Goal: Task Accomplishment & Management: Contribute content

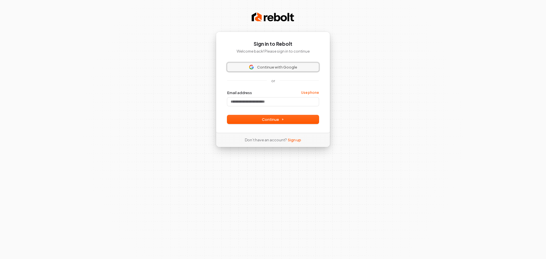
click at [296, 67] on span "Continue with Google" at bounding box center [273, 67] width 85 height 5
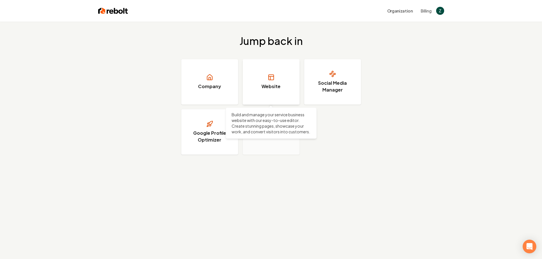
click at [268, 84] on h3 "Website" at bounding box center [270, 86] width 19 height 7
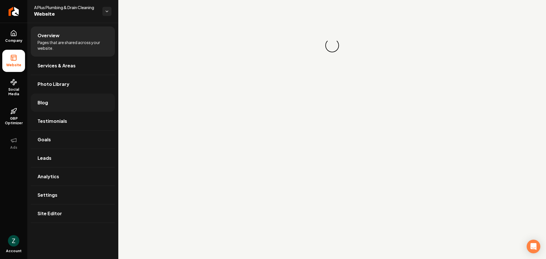
click at [61, 102] on link "Blog" at bounding box center [73, 103] width 84 height 18
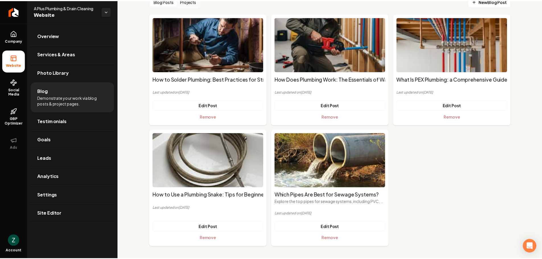
scroll to position [42, 0]
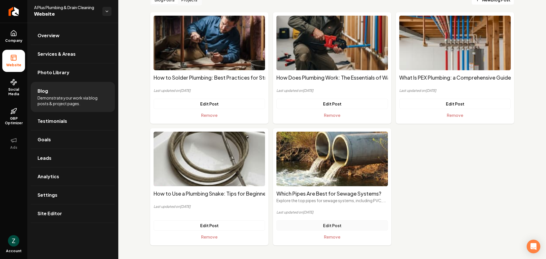
click at [345, 225] on link "Edit Post" at bounding box center [331, 225] width 111 height 10
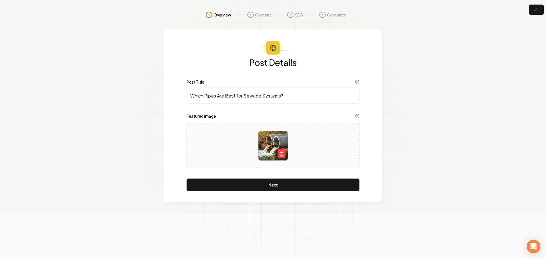
click at [257, 95] on input "Which Pipes Are Best for Sewage Systems?" at bounding box center [273, 96] width 173 height 16
paste input "at Kind of Pipes are Used for Sewage"
type input "What Kind of Pipes are Used for Sewage?"
click at [276, 179] on button "Next" at bounding box center [273, 185] width 173 height 13
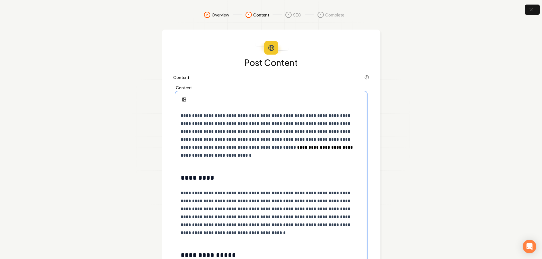
click at [215, 132] on p "**********" at bounding box center [271, 136] width 181 height 48
click at [210, 157] on p "**********" at bounding box center [271, 136] width 181 height 48
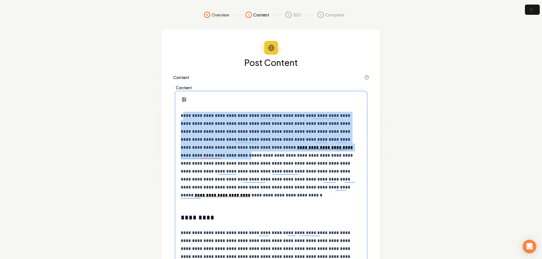
drag, startPoint x: 202, startPoint y: 155, endPoint x: 185, endPoint y: 117, distance: 41.0
click at [185, 117] on p "**********" at bounding box center [271, 156] width 181 height 88
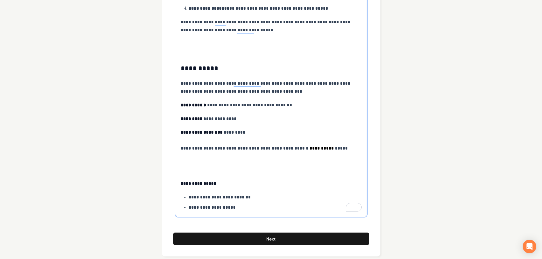
scroll to position [748, 0]
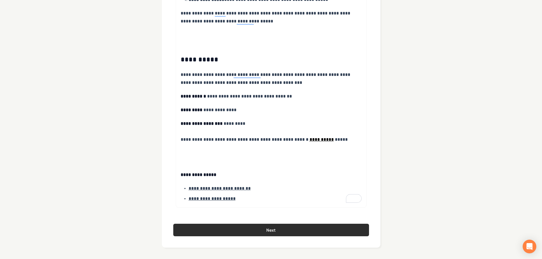
click at [299, 232] on button "Next" at bounding box center [271, 230] width 196 height 13
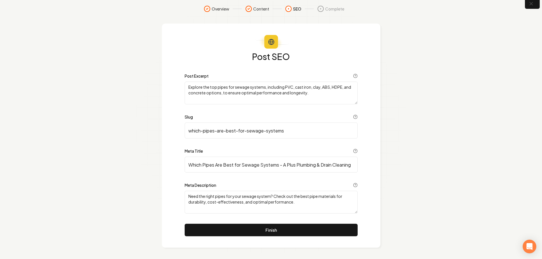
scroll to position [6, 0]
click at [285, 229] on button "Finish" at bounding box center [271, 230] width 173 height 13
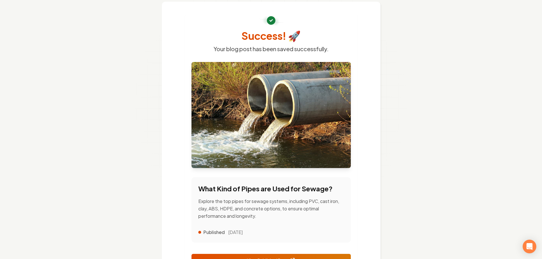
scroll to position [81, 0]
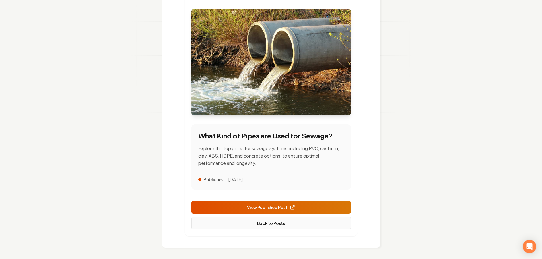
click at [287, 223] on link "Back to Posts" at bounding box center [270, 223] width 159 height 13
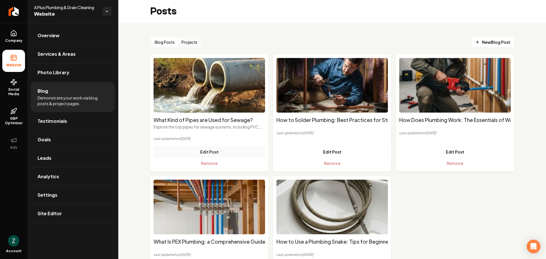
click at [217, 153] on link "Edit Post" at bounding box center [209, 152] width 111 height 10
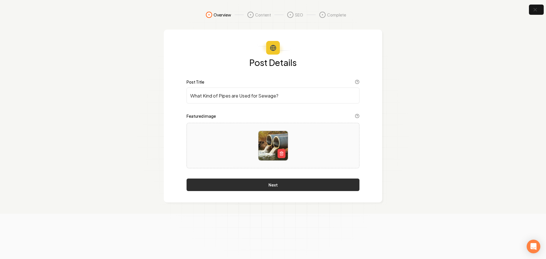
click at [289, 185] on button "Next" at bounding box center [273, 185] width 173 height 13
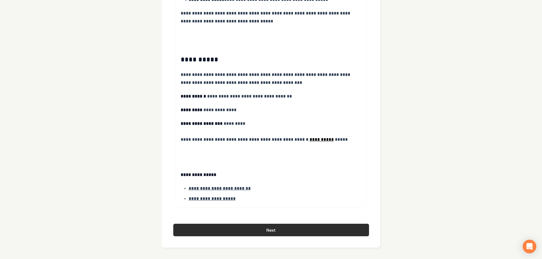
click at [250, 228] on button "Next" at bounding box center [271, 230] width 196 height 13
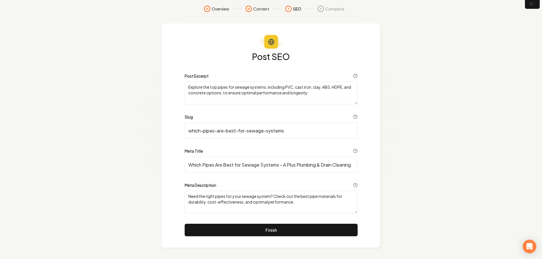
scroll to position [6, 0]
drag, startPoint x: 278, startPoint y: 165, endPoint x: 177, endPoint y: 165, distance: 100.1
click at [177, 165] on div "Post SEO Post Excerpt Explore the top pipes for sewage systems, including PVC, …" at bounding box center [271, 136] width 218 height 224
paste input "Different pipe materials have their own strengths and weaknesses. Some pipes re…"
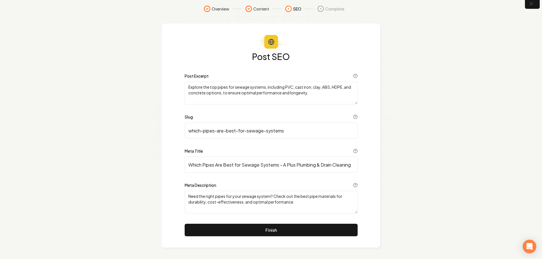
paste input "at Kind of Pipes are Used for Sewage?"
type input "What Kind of Pipes are Used for Sewage - A Plus Plumbing & Drain Cleaning"
click at [310, 229] on button "Finish" at bounding box center [271, 230] width 173 height 13
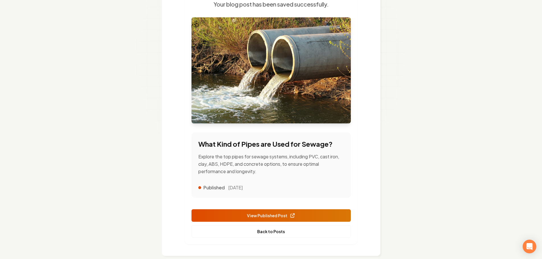
scroll to position [81, 0]
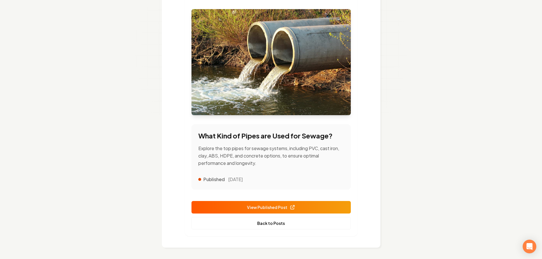
click at [281, 206] on span "View Published Post" at bounding box center [271, 207] width 48 height 6
